Goal: Find specific page/section

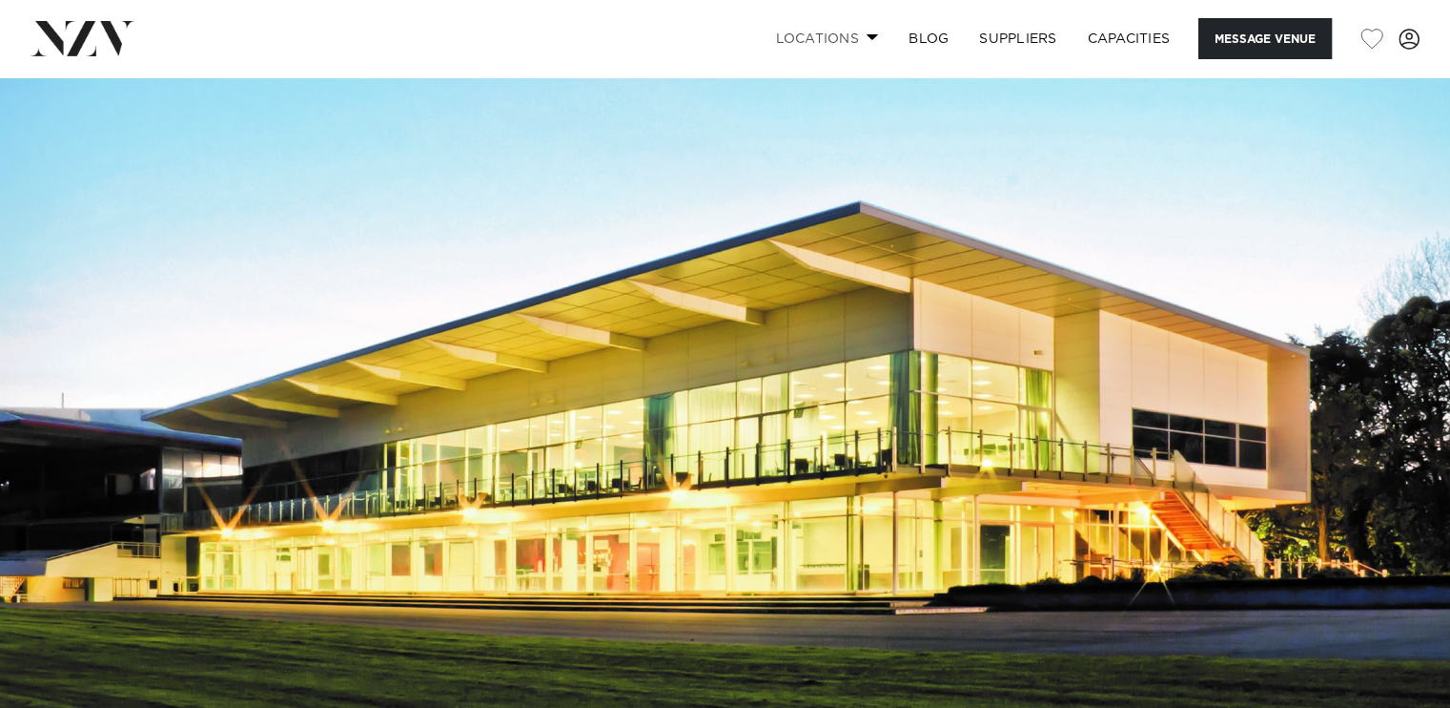
click at [825, 51] on link "Locations" at bounding box center [826, 38] width 133 height 41
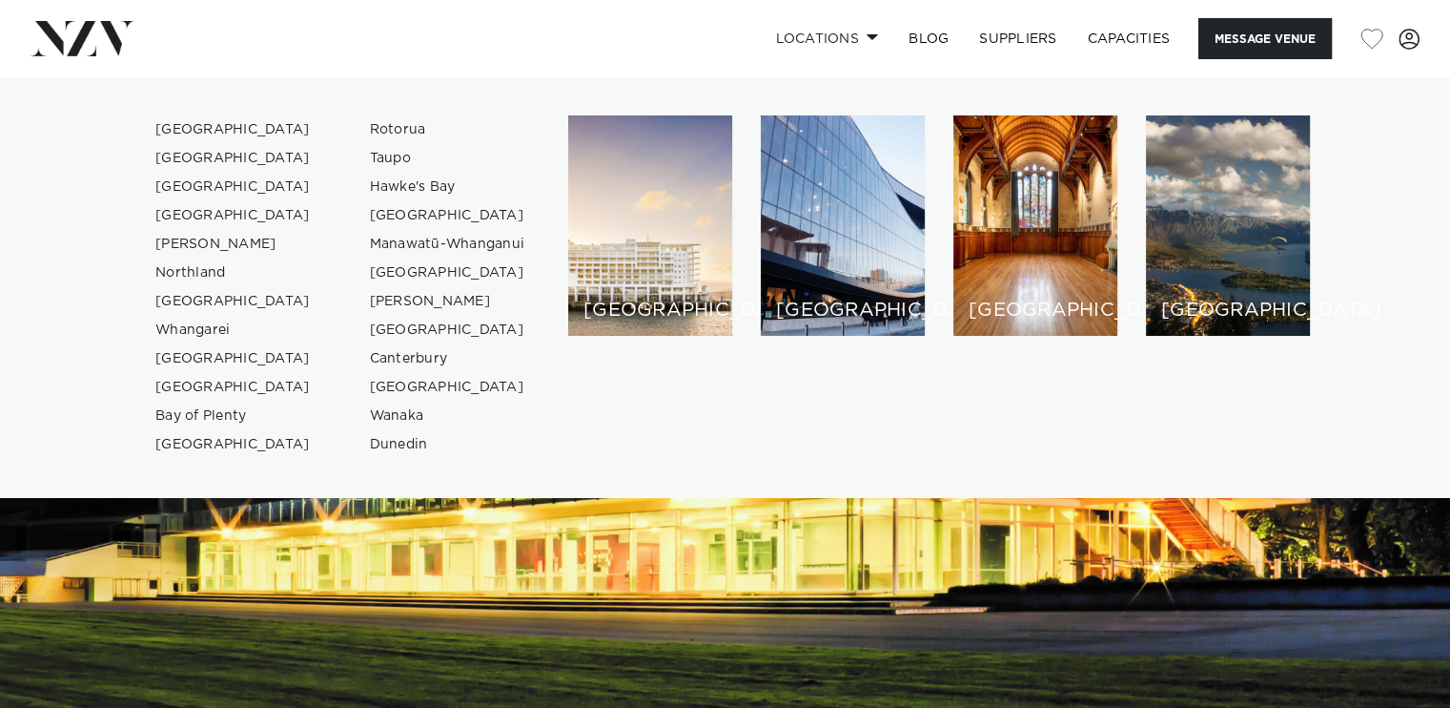
click at [445, 277] on link "[GEOGRAPHIC_DATA]" at bounding box center [448, 272] width 186 height 29
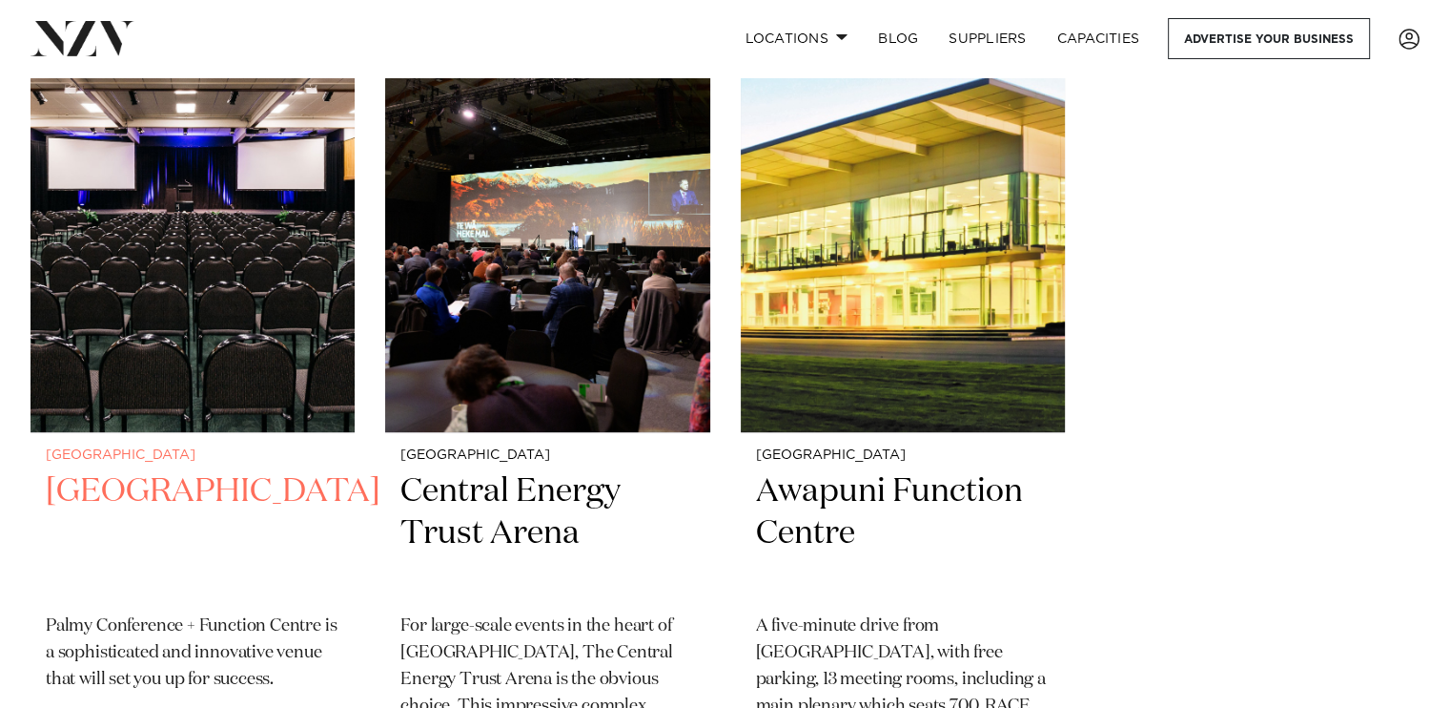
scroll to position [654, 0]
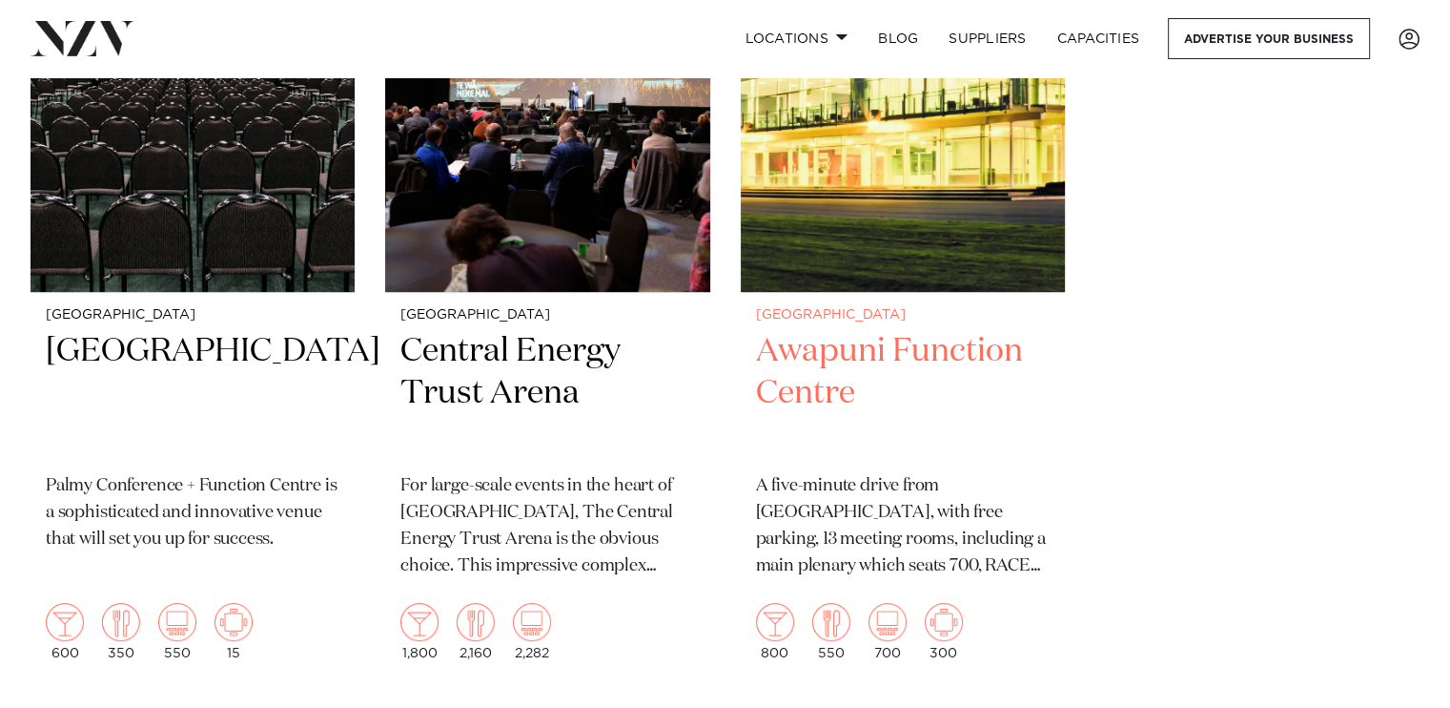
click at [852, 370] on h2 "Awapuni Function Centre" at bounding box center [903, 394] width 294 height 129
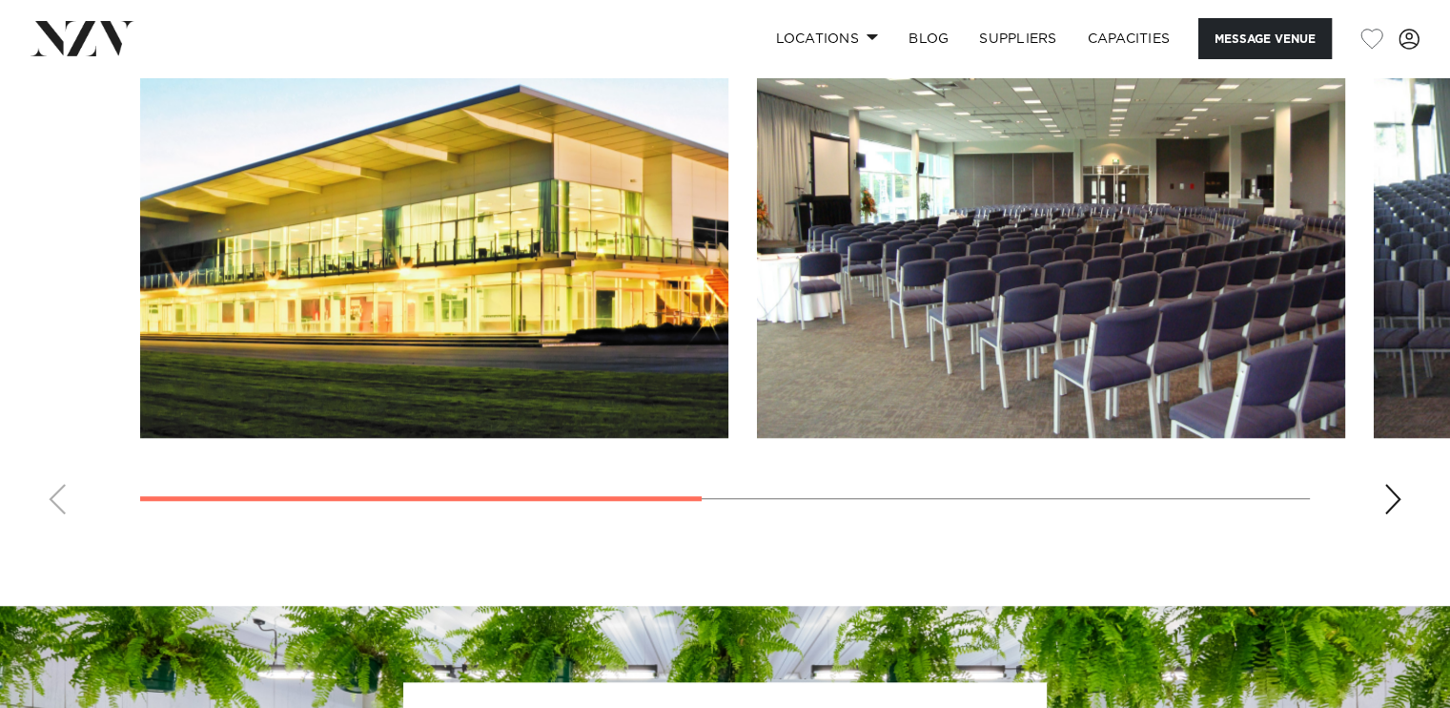
scroll to position [1404, 0]
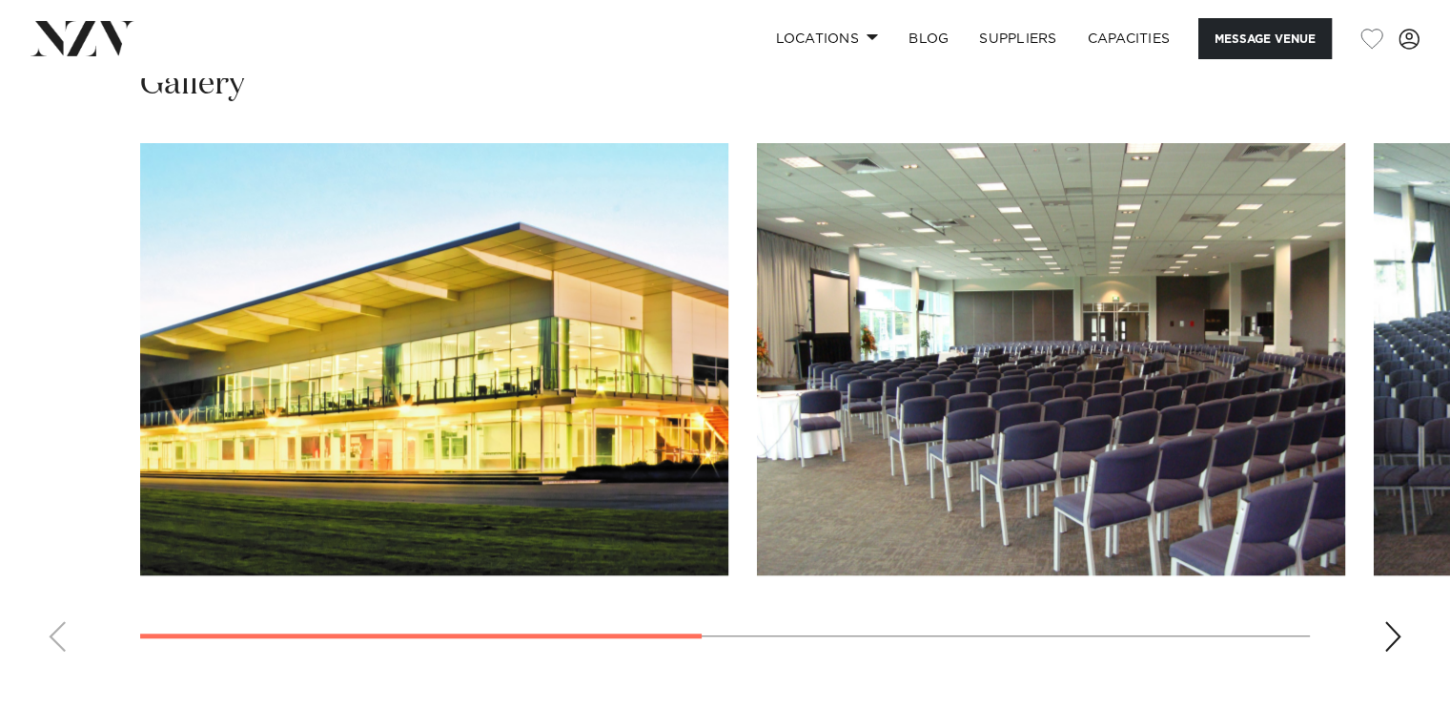
click at [1393, 639] on div "Next slide" at bounding box center [1393, 636] width 19 height 31
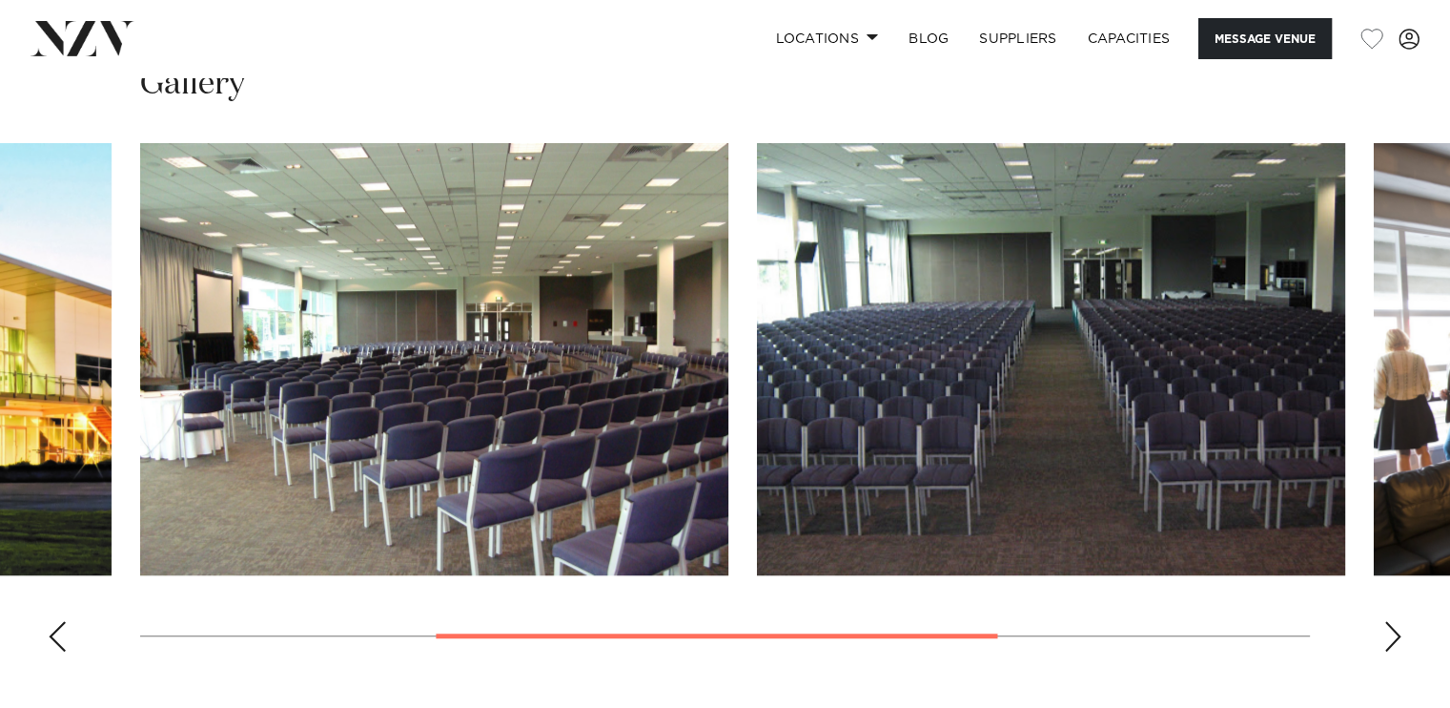
click at [1393, 639] on div "Next slide" at bounding box center [1393, 636] width 19 height 31
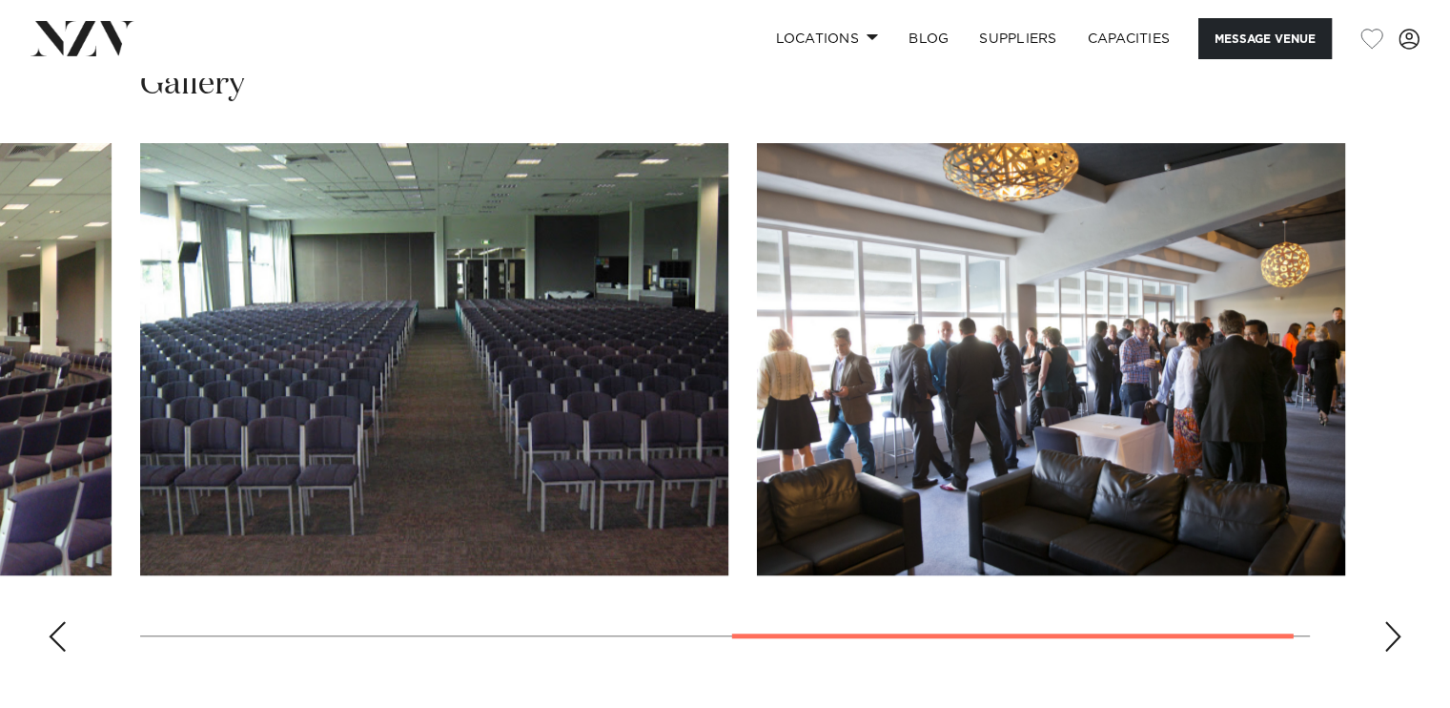
click at [1393, 639] on div "Next slide" at bounding box center [1393, 636] width 19 height 31
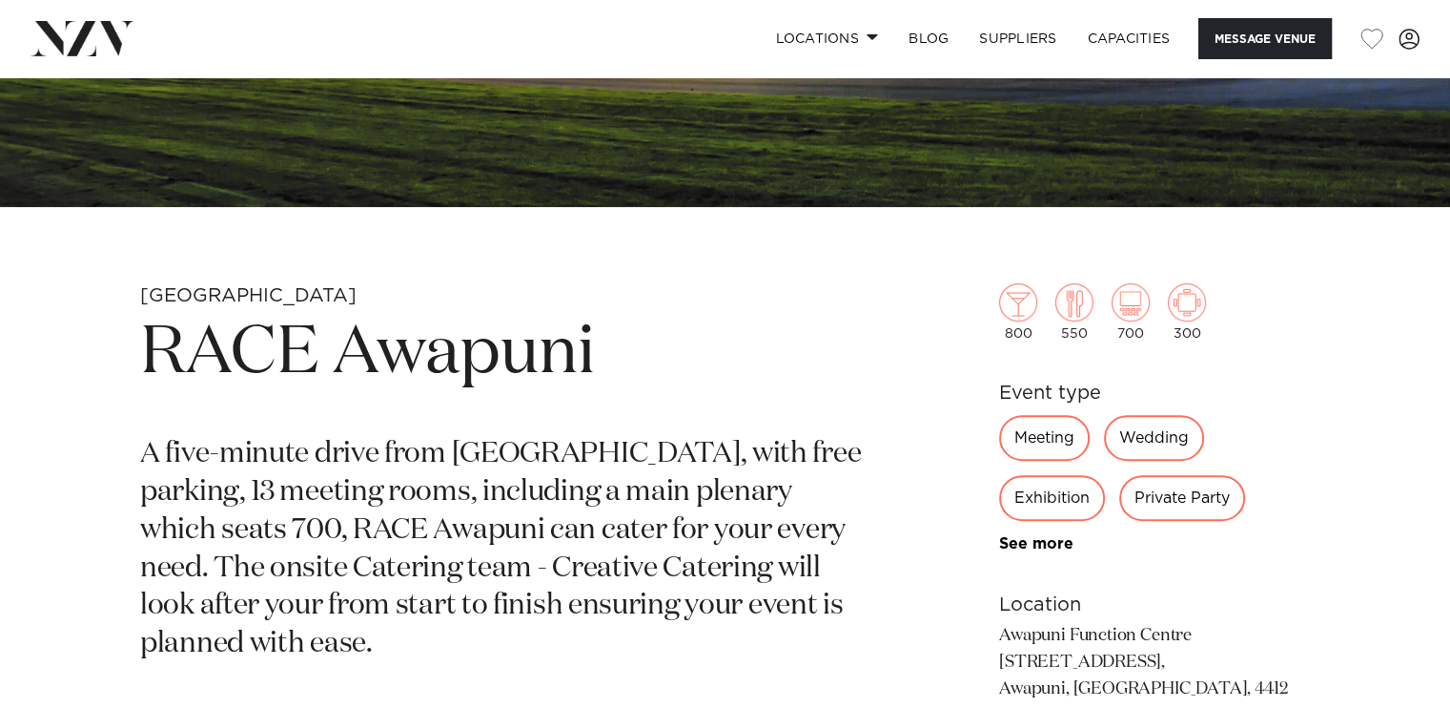
scroll to position [671, 0]
